Goal: Task Accomplishment & Management: Manage account settings

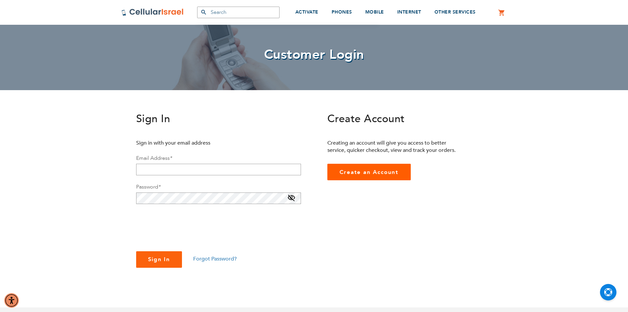
scroll to position [33, 0]
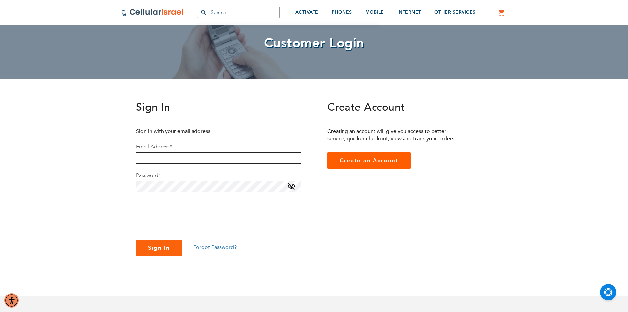
click at [185, 157] on input "email" at bounding box center [218, 158] width 165 height 12
click at [98, 185] on div "SEMINARY YESHIVA TOURIST OLIM COUPLES Support [PHONE_NUMBER] / [PHONE_NUMBER] L…" at bounding box center [314, 276] width 628 height 618
click at [373, 157] on link "Create an Account" at bounding box center [369, 160] width 84 height 16
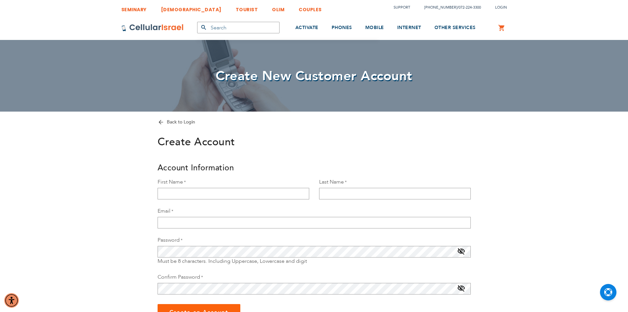
click at [208, 186] on div "First Name" at bounding box center [234, 188] width 162 height 21
click at [204, 190] on input "First Name" at bounding box center [234, 194] width 152 height 12
type input "dovid"
type input "blau"
type input "davidblau17@gmail.com"
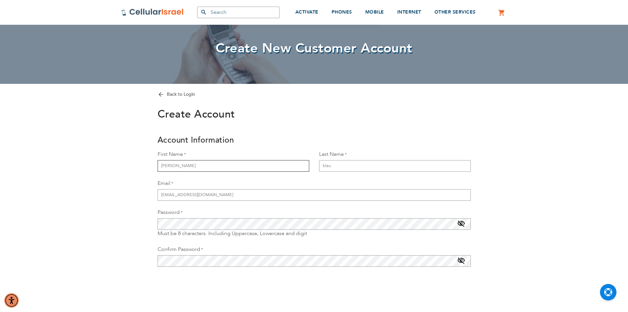
scroll to position [66, 0]
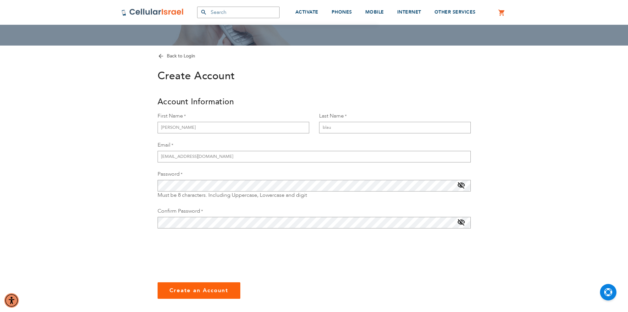
click at [175, 216] on div "Confirm Password" at bounding box center [314, 217] width 313 height 21
click at [190, 288] on span "Create an Account" at bounding box center [198, 290] width 59 height 8
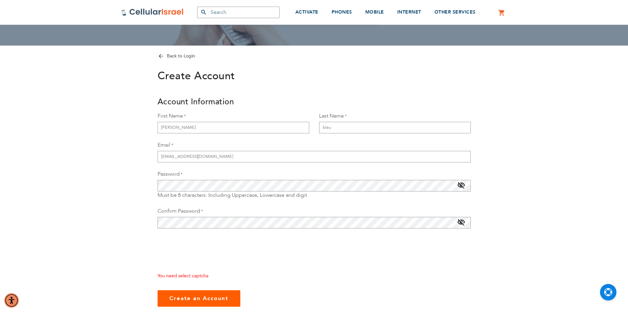
checkbox input "true"
click at [186, 300] on span "Create an Account" at bounding box center [198, 298] width 59 height 8
click at [187, 298] on span "Create an Account" at bounding box center [198, 298] width 59 height 8
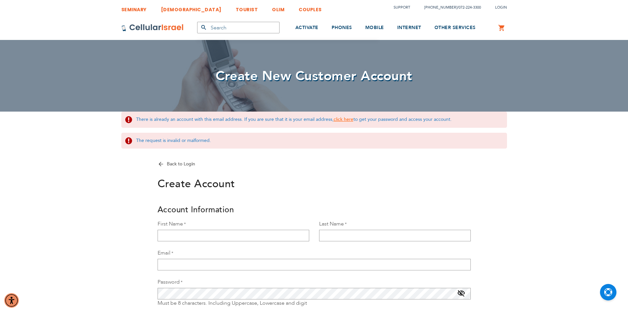
click at [337, 121] on link "click here" at bounding box center [344, 119] width 20 height 6
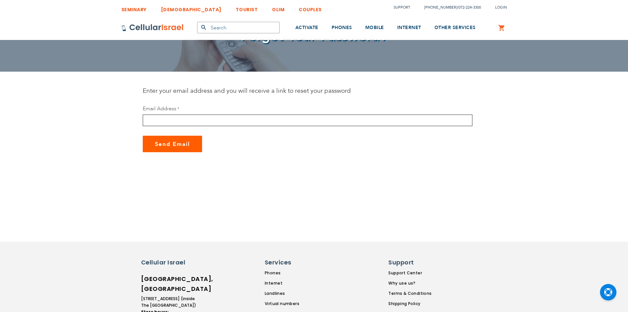
click at [270, 120] on div "SEMINARY YESHIVA TOURIST OLIM COUPLES Support (718) 289-0195 / 072-224-3300 Log…" at bounding box center [314, 265] width 628 height 531
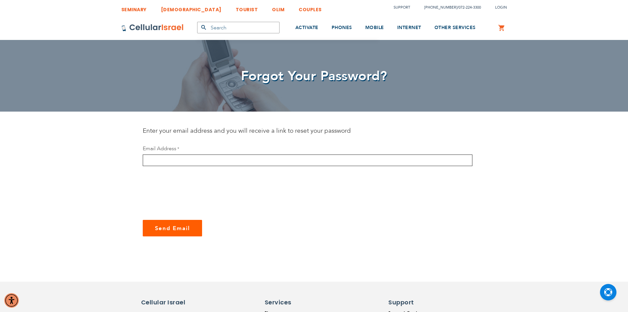
click at [190, 162] on input "email" at bounding box center [308, 160] width 330 height 12
type input "davidblau17@gmail.com"
checkbox input "true"
click at [175, 230] on span "Send Email" at bounding box center [172, 228] width 35 height 8
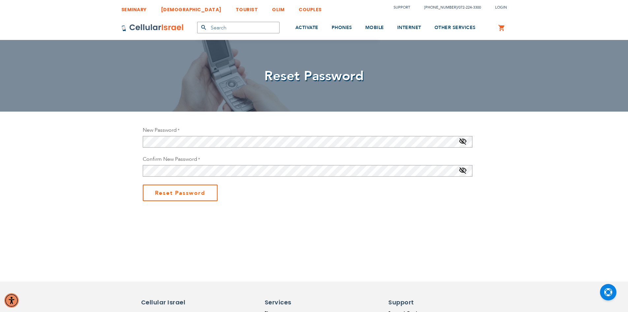
click at [165, 193] on span "Reset Password" at bounding box center [180, 193] width 50 height 8
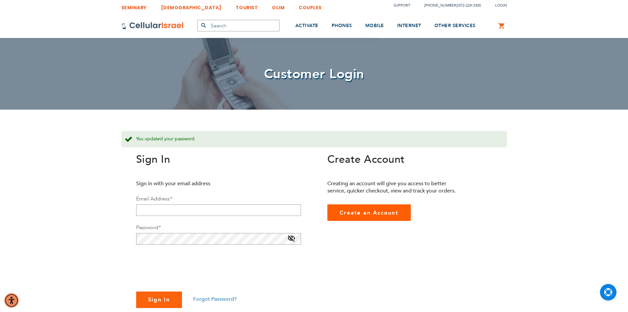
scroll to position [99, 0]
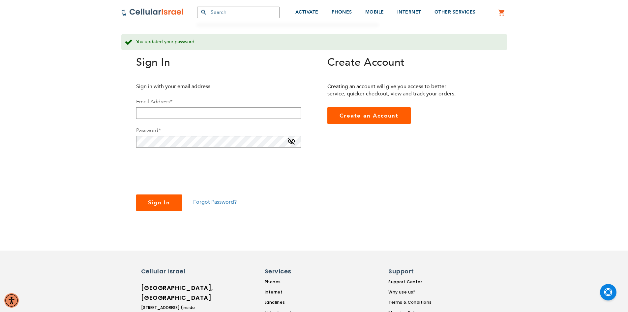
type input "[EMAIL_ADDRESS][DOMAIN_NAME]"
click at [153, 206] on button "Sign In" at bounding box center [159, 202] width 46 height 16
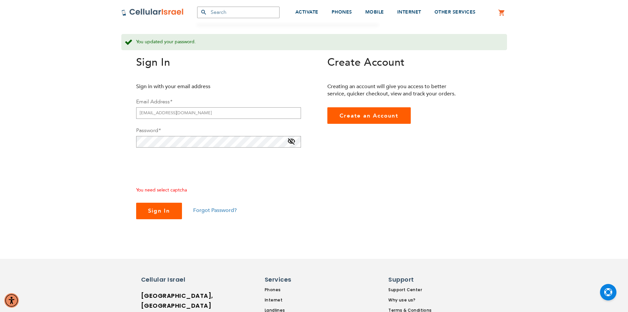
checkbox input "true"
click at [160, 211] on span "Sign In" at bounding box center [159, 211] width 22 height 8
